Goal: Download file/media

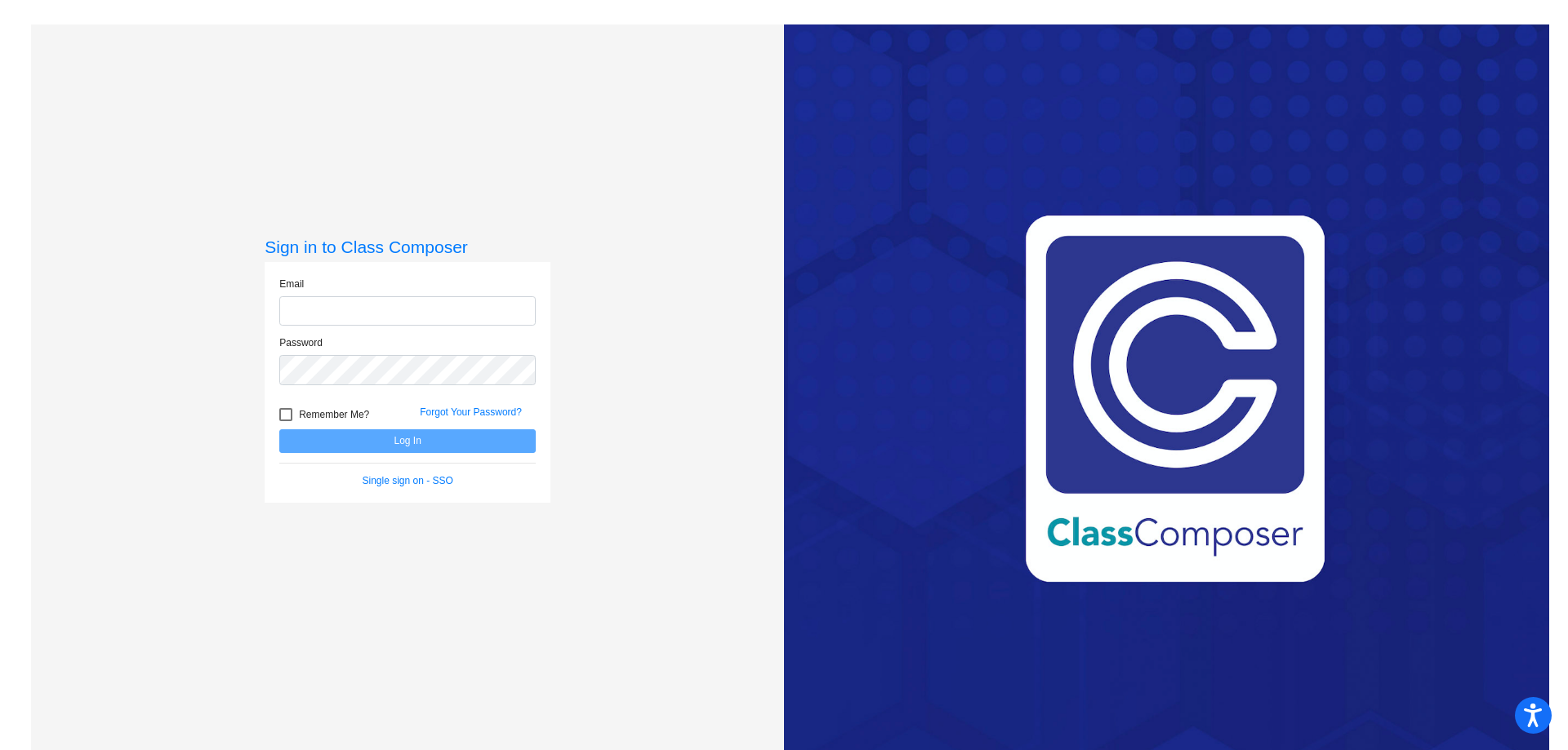
type input "[EMAIL_ADDRESS][PERSON_NAME][DOMAIN_NAME]"
click at [422, 443] on button "Log In" at bounding box center [407, 441] width 256 height 23
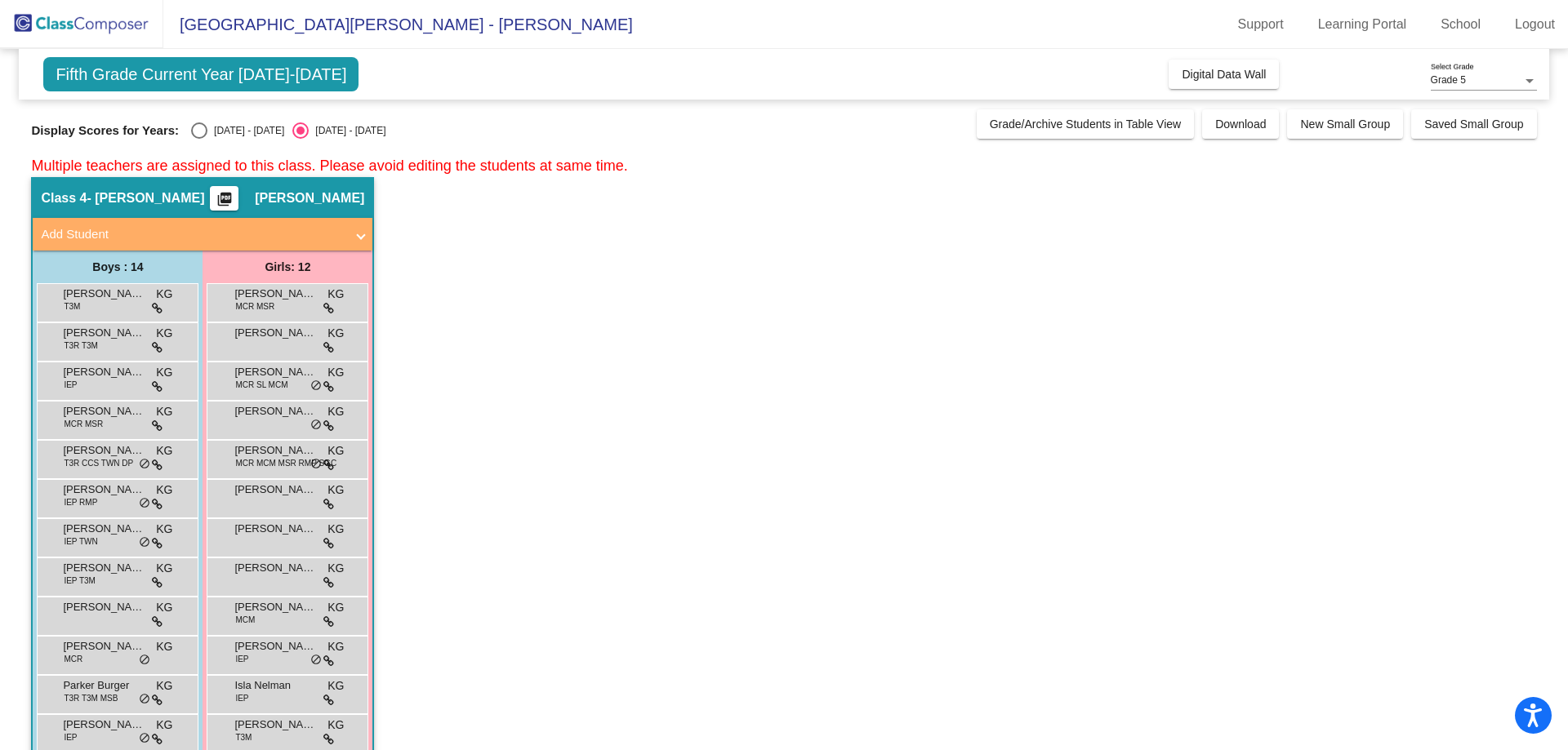
click at [206, 132] on div "Select an option" at bounding box center [199, 130] width 17 height 17
click at [199, 139] on input "[DATE] - [DATE]" at bounding box center [198, 139] width 1 height 1
radio input "true"
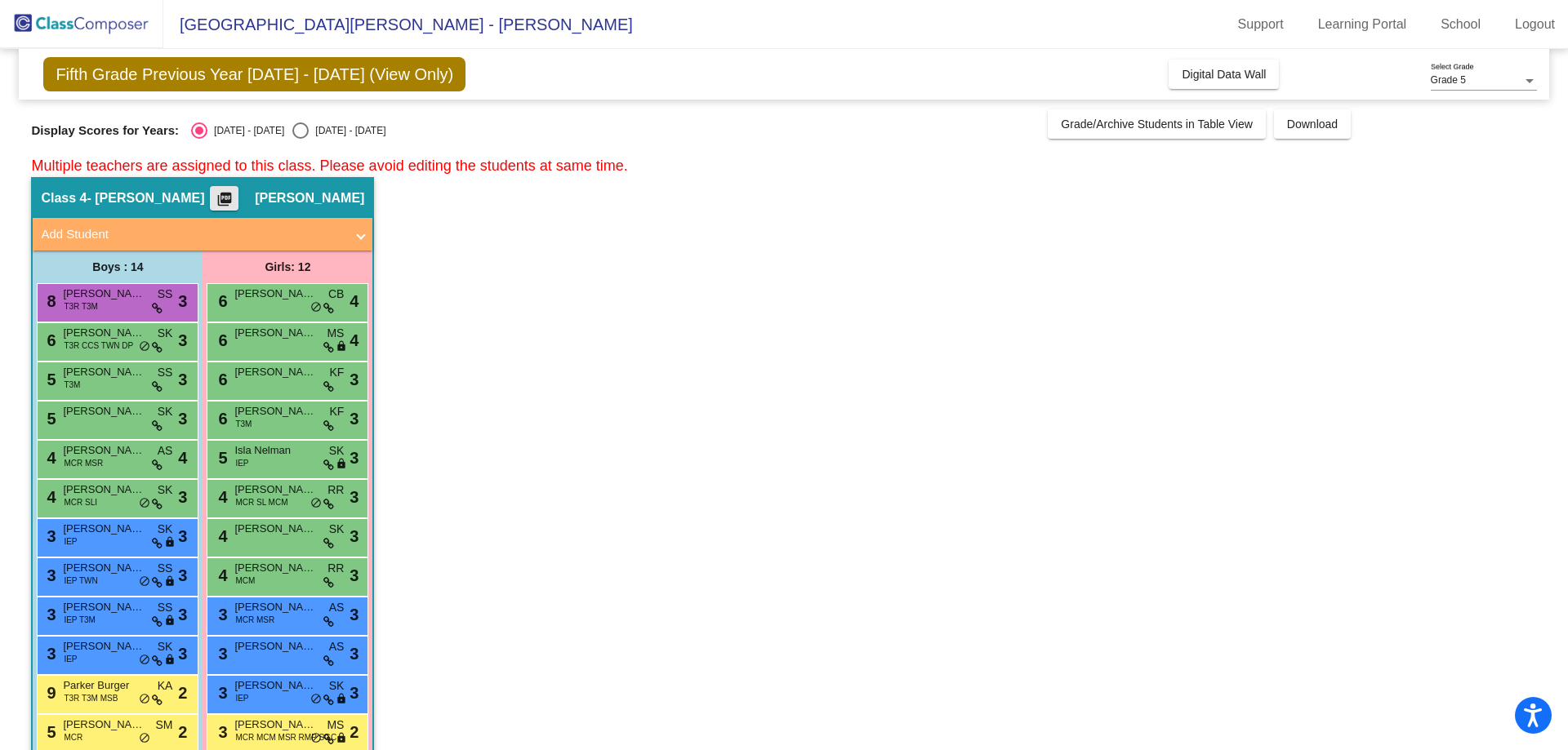
click at [235, 207] on mat-icon "picture_as_pdf" at bounding box center [224, 202] width 20 height 23
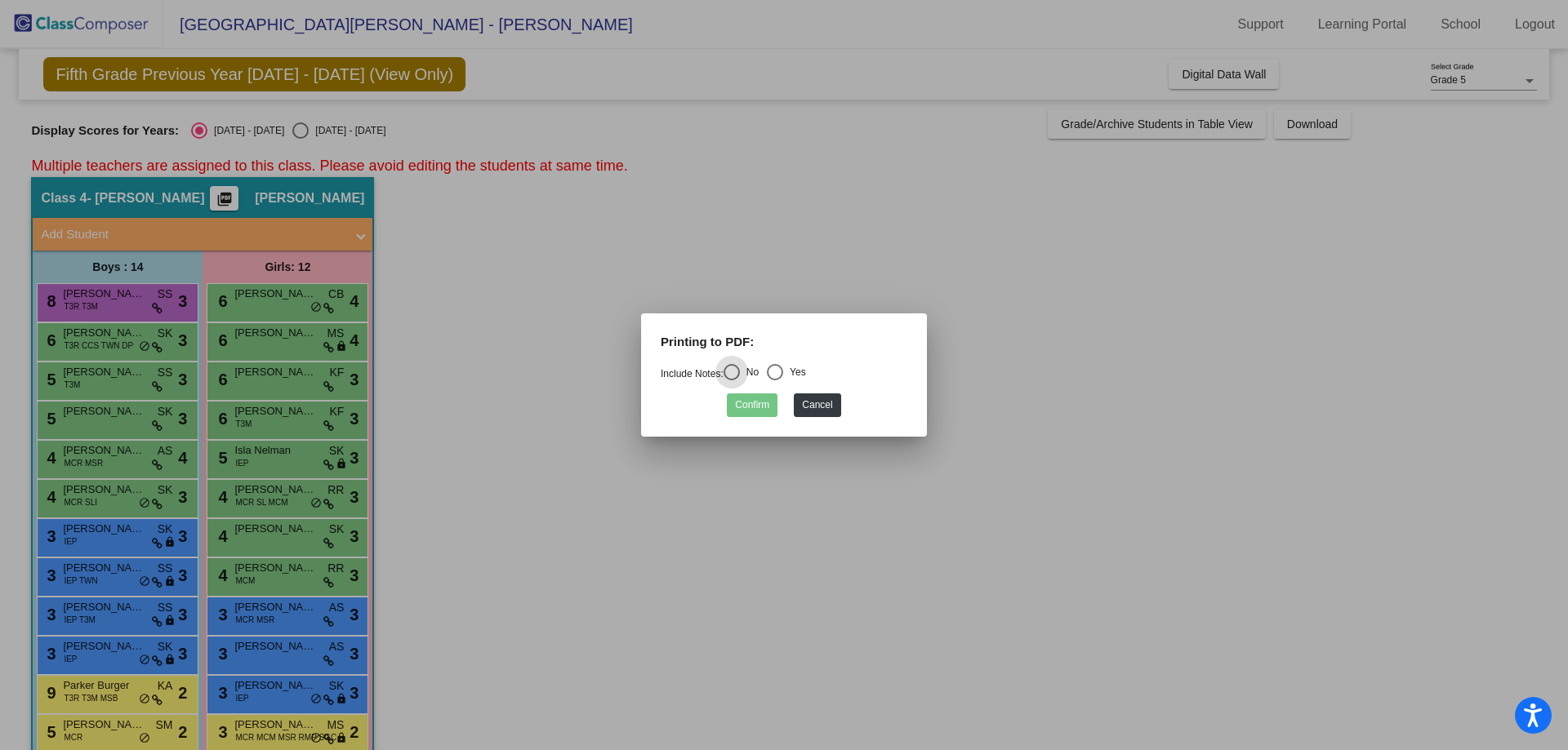
click at [782, 375] on div "Select an option" at bounding box center [774, 372] width 17 height 17
click at [775, 381] on input "Yes" at bounding box center [774, 381] width 1 height 1
radio input "true"
click at [761, 404] on button "Confirm" at bounding box center [752, 405] width 50 height 23
